Goal: Navigation & Orientation: Find specific page/section

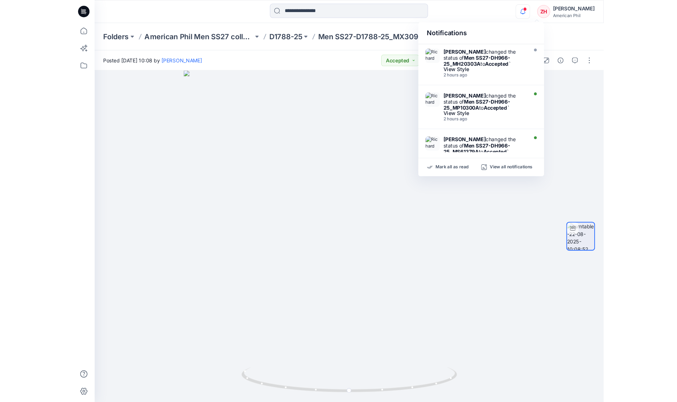
scroll to position [206, 0]
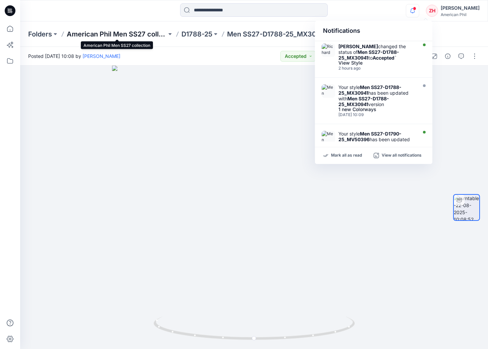
click at [153, 35] on p "American Phil Men SS27 collection" at bounding box center [117, 33] width 100 height 9
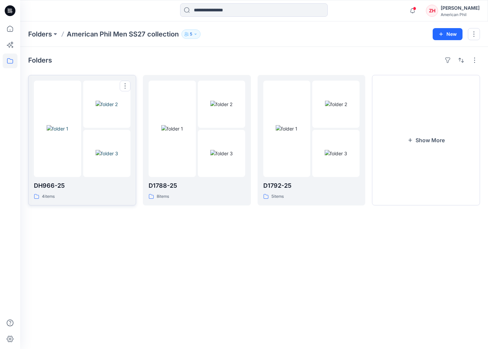
click at [62, 94] on div at bounding box center [57, 129] width 47 height 96
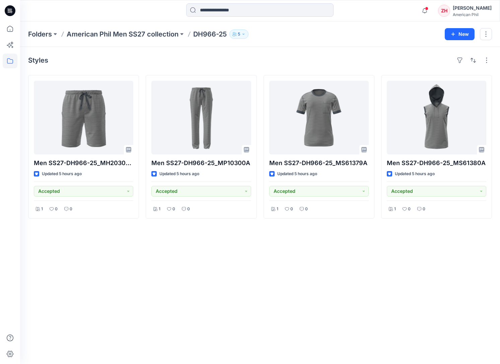
click at [360, 327] on div "Styles Men SS27-DH966-25_MH20303A Updated 5 hours ago Accepted 1 0 0 Men SS27-D…" at bounding box center [260, 205] width 480 height 317
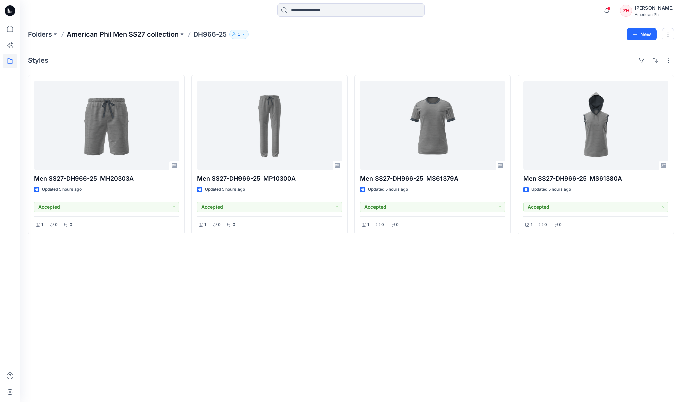
click at [142, 33] on p "American Phil Men SS27 collection" at bounding box center [123, 33] width 112 height 9
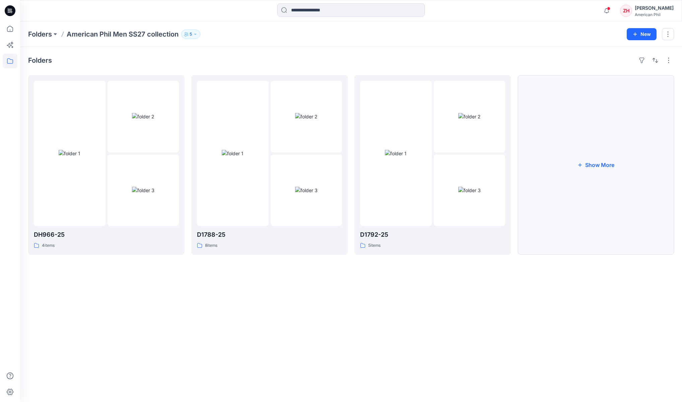
click at [495, 172] on button "Show More" at bounding box center [596, 165] width 156 height 180
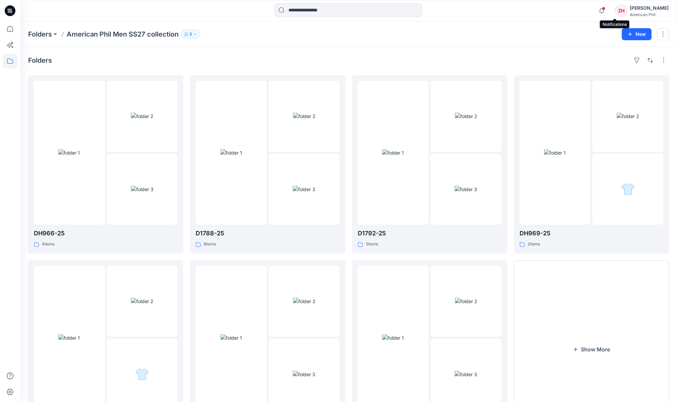
click at [495, 9] on span at bounding box center [603, 9] width 3 height 4
